Goal: Task Accomplishment & Management: Manage account settings

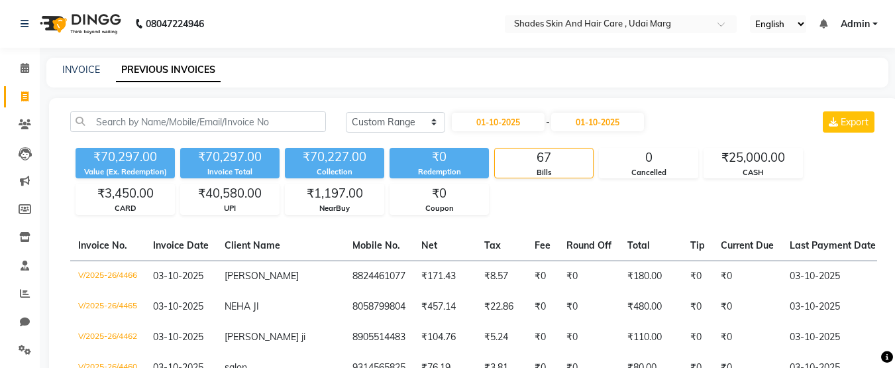
select select "range"
